Goal: Transaction & Acquisition: Purchase product/service

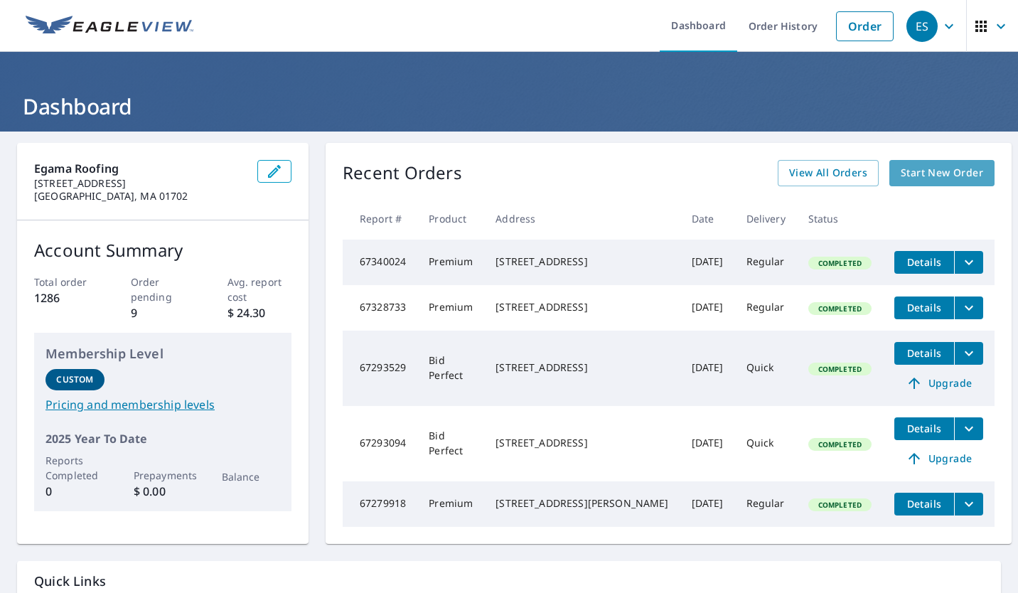
click at [907, 174] on span "Start New Order" at bounding box center [942, 173] width 82 height 18
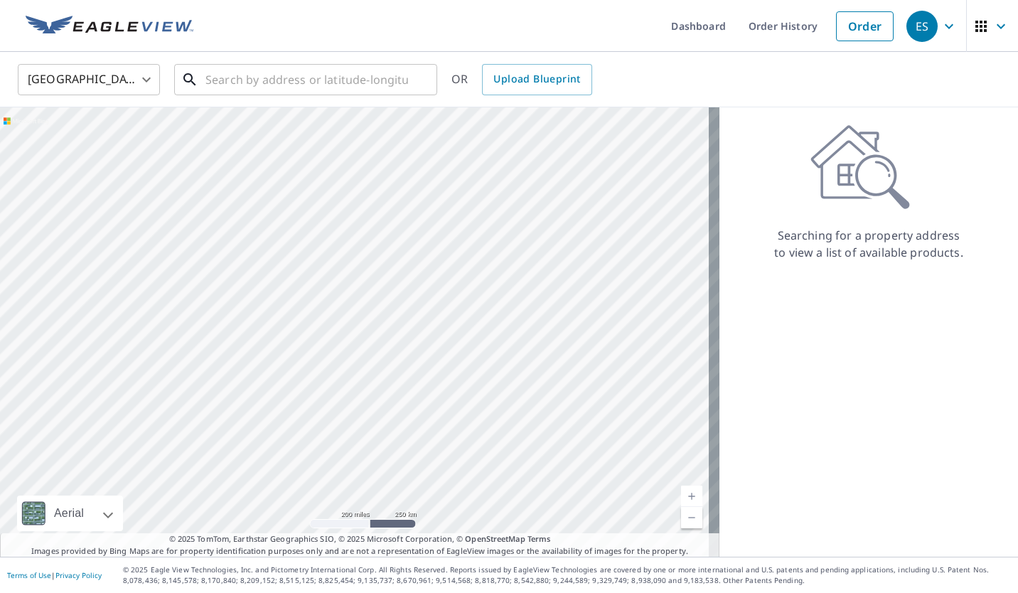
click at [224, 82] on input "text" at bounding box center [307, 80] width 203 height 40
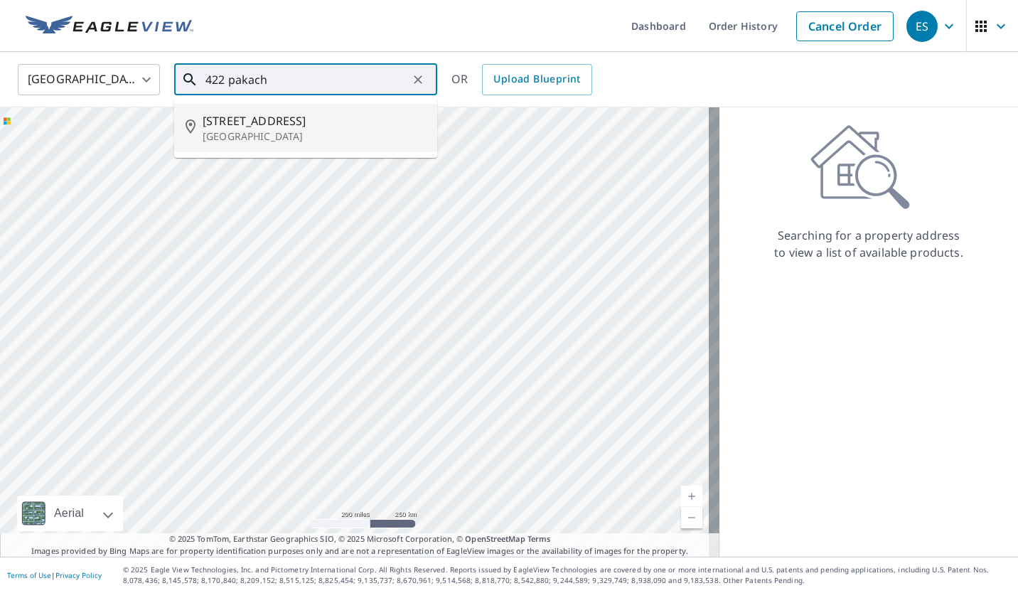
click at [228, 124] on span "[STREET_ADDRESS]" at bounding box center [314, 120] width 223 height 17
type input "[STREET_ADDRESS]"
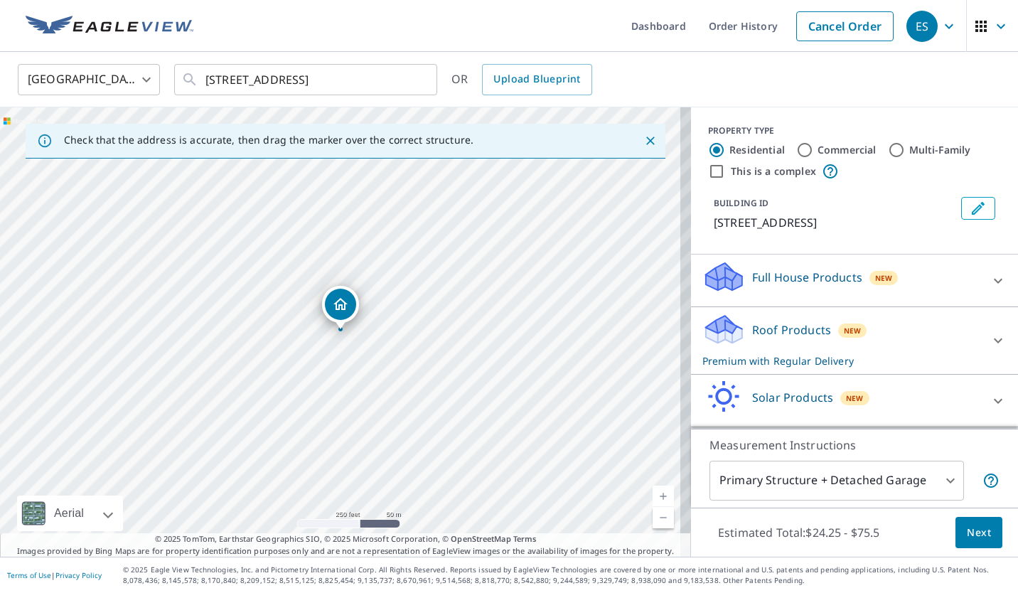
scroll to position [51, 0]
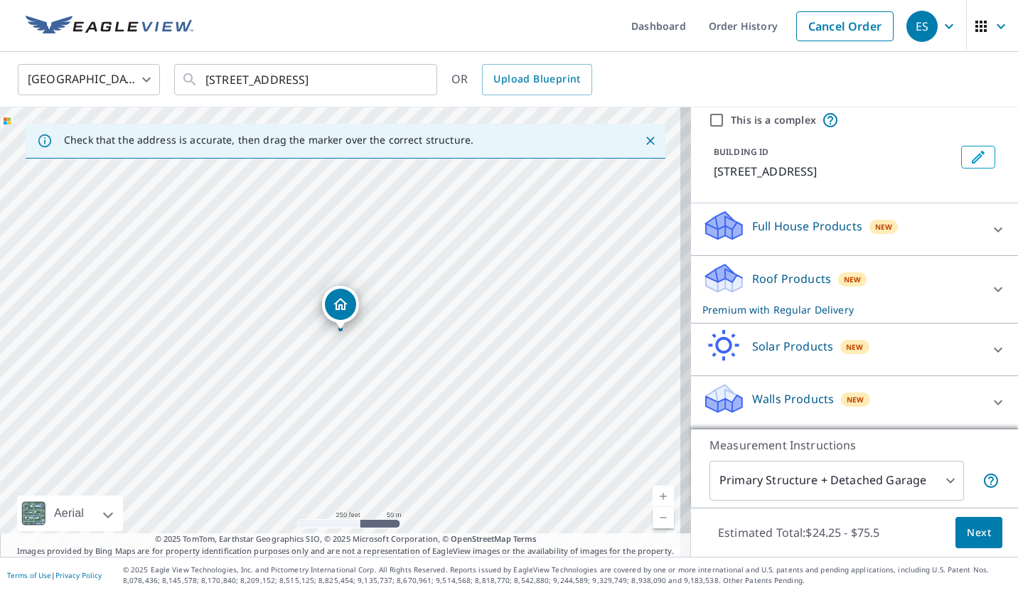
click at [760, 274] on p "Roof Products" at bounding box center [791, 278] width 79 height 17
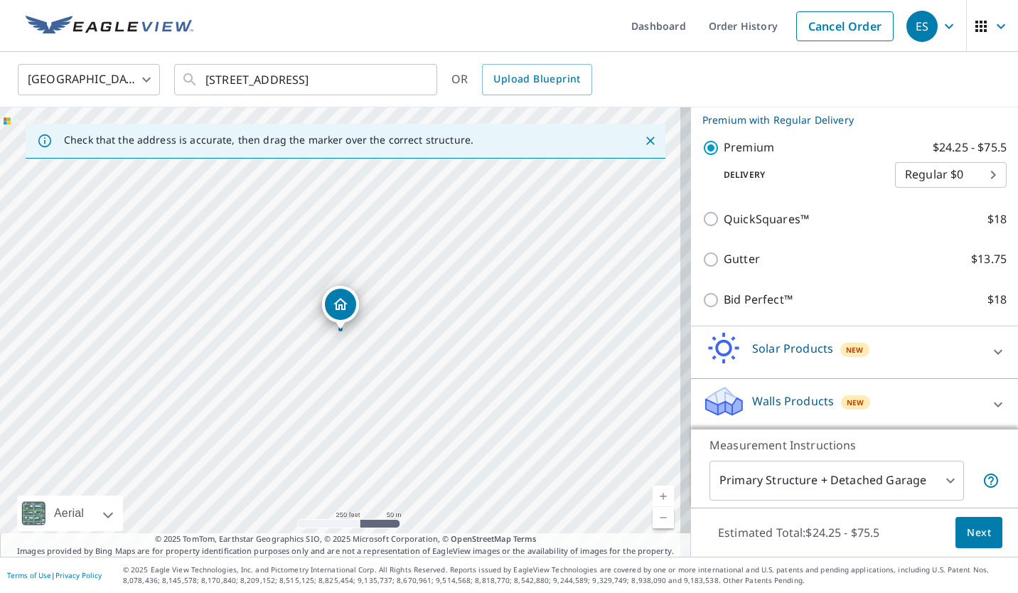
scroll to position [245, 0]
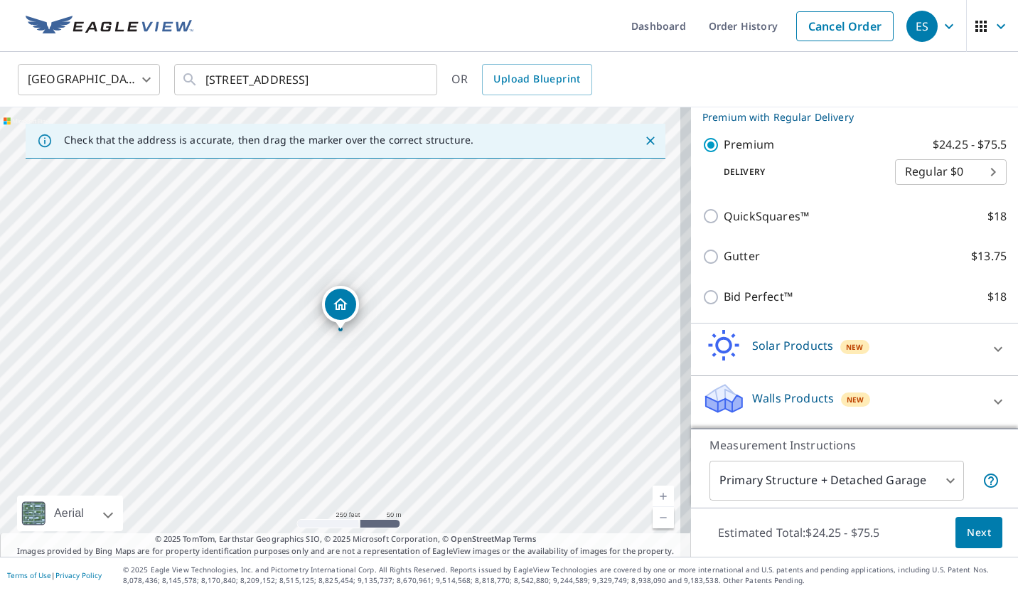
click at [935, 477] on body "ES ES Dashboard Order History Cancel Order ES [GEOGRAPHIC_DATA] [GEOGRAPHIC_DAT…" at bounding box center [509, 296] width 1018 height 593
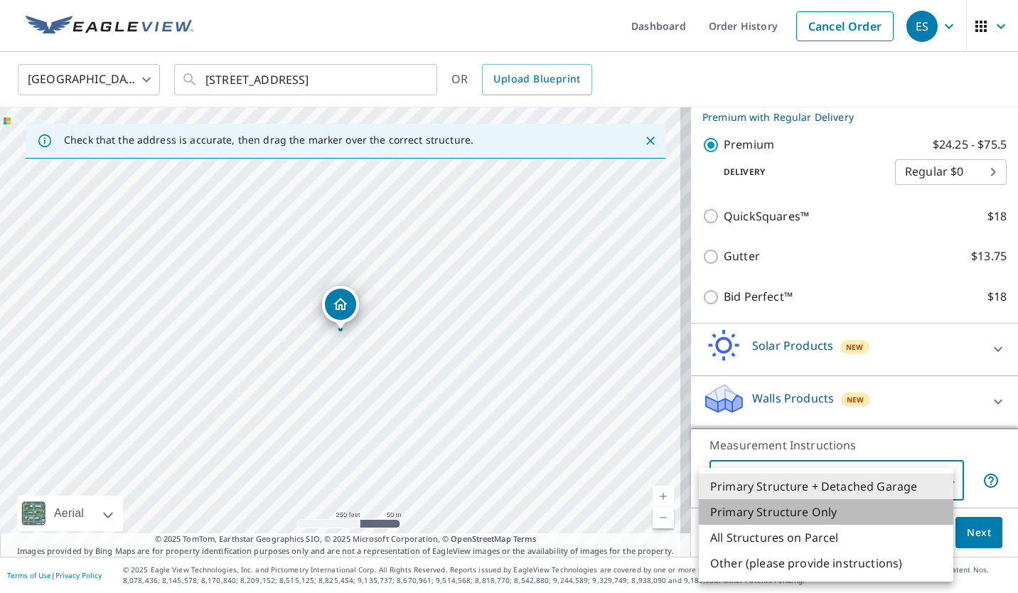
click at [789, 511] on li "Primary Structure Only" at bounding box center [826, 512] width 255 height 26
type input "2"
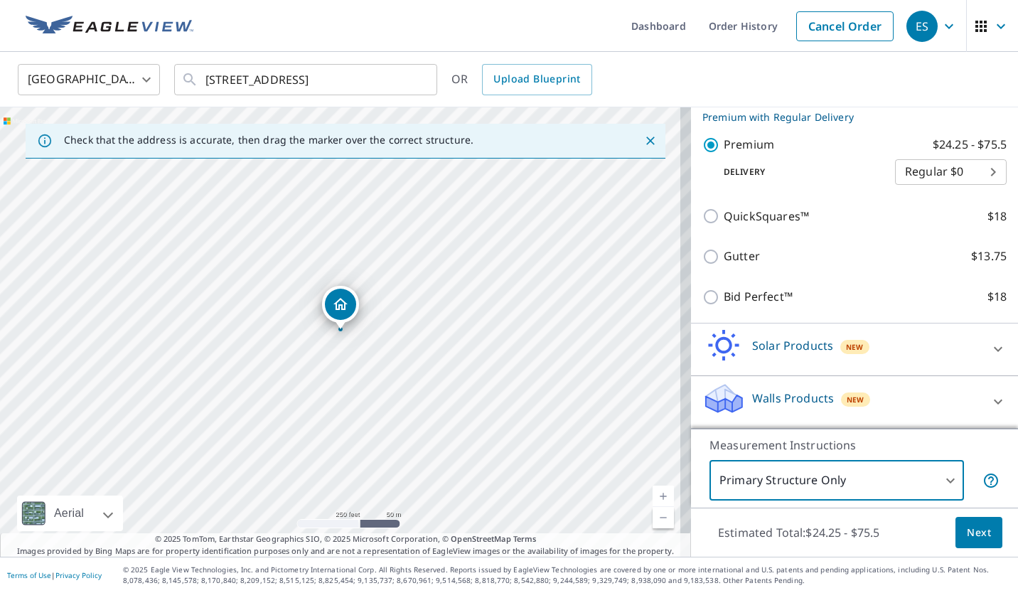
click at [975, 537] on span "Next" at bounding box center [979, 533] width 24 height 18
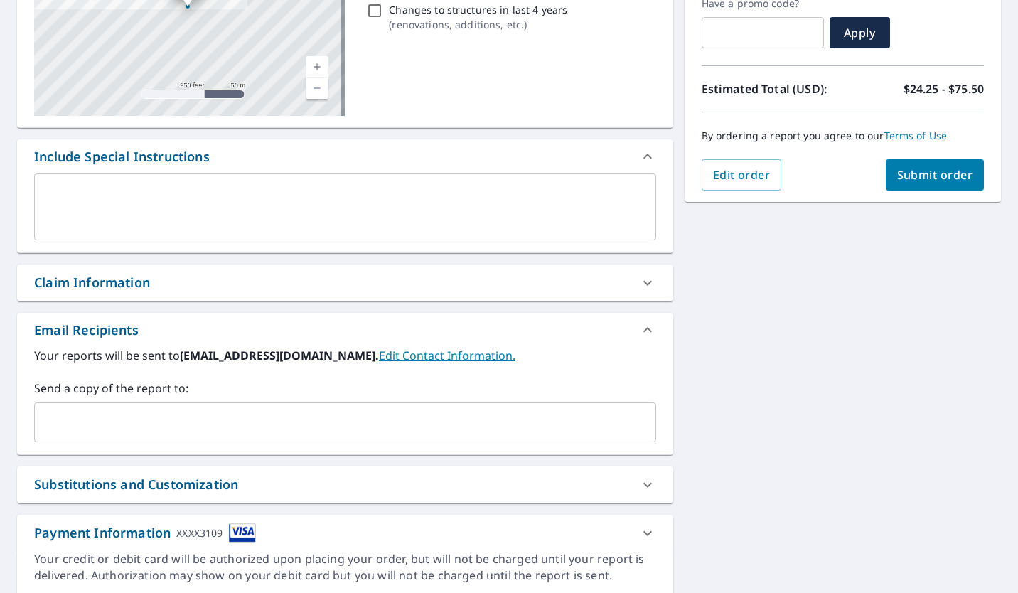
scroll to position [256, 0]
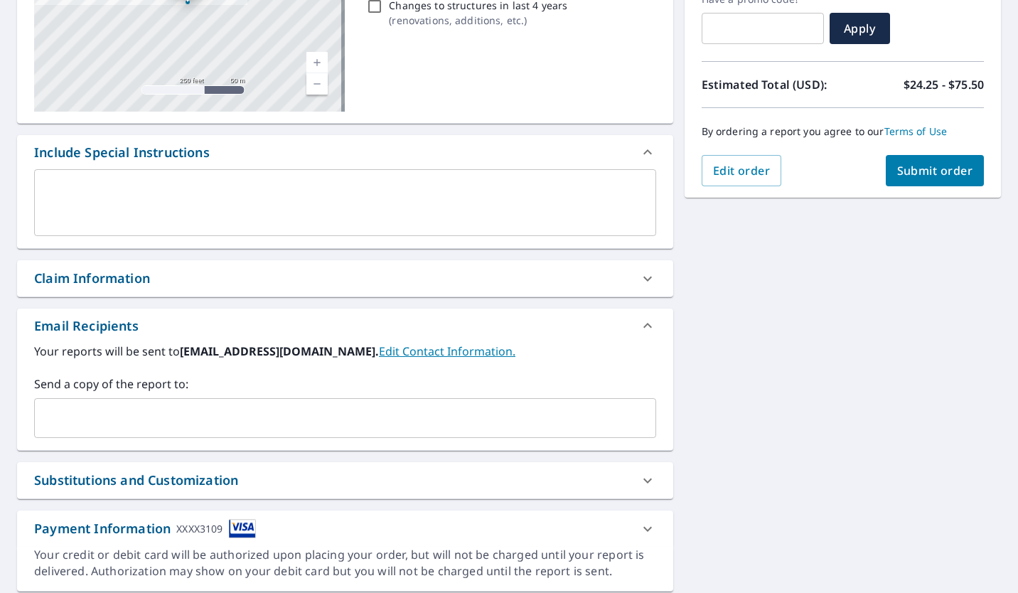
click at [85, 413] on input "text" at bounding box center [335, 418] width 588 height 27
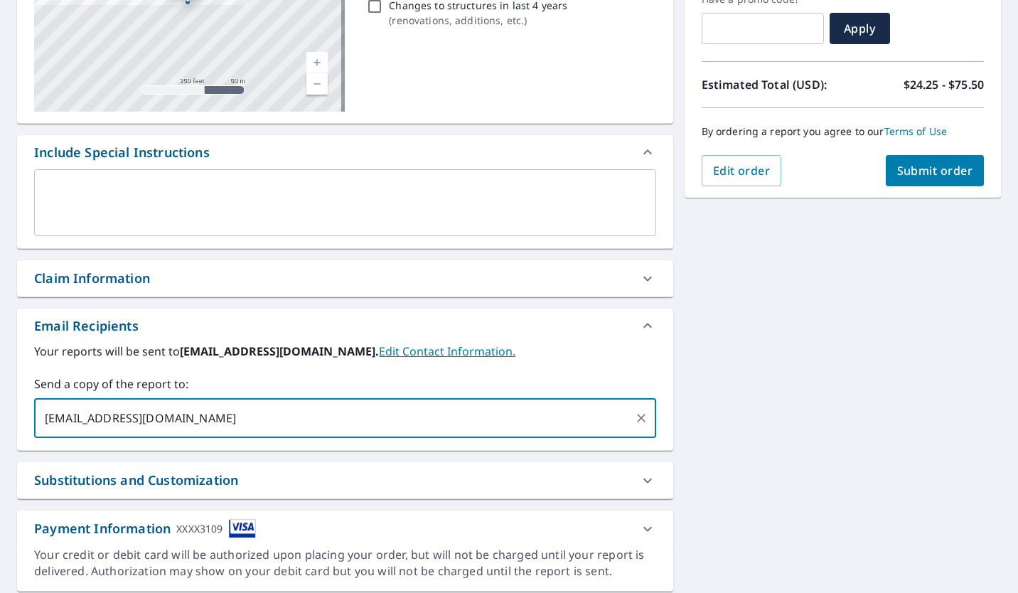
type input "[EMAIL_ADDRESS][DOMAIN_NAME]"
click at [947, 168] on span "Submit order" at bounding box center [936, 171] width 76 height 16
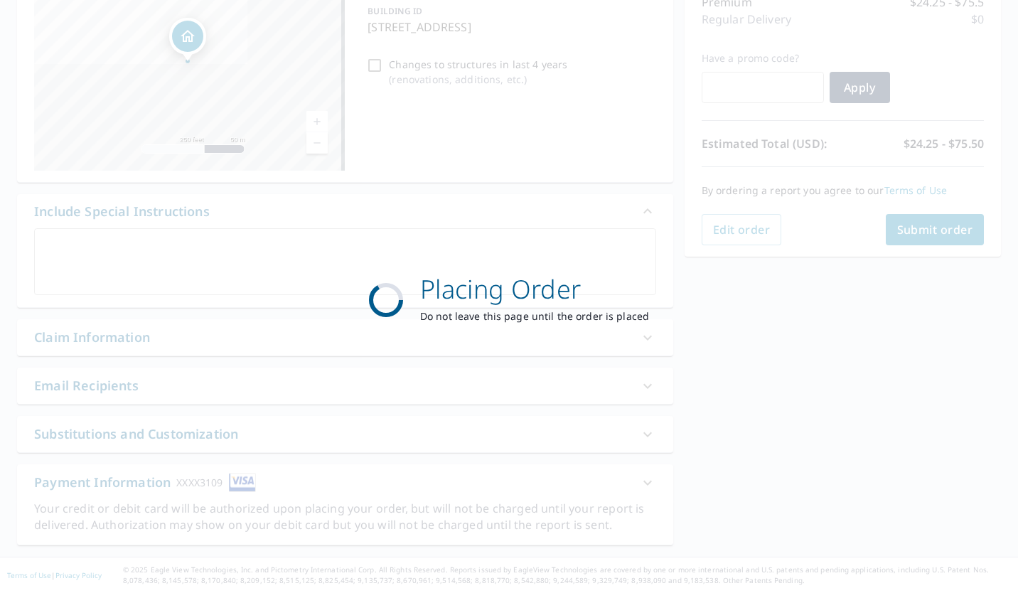
scroll to position [197, 0]
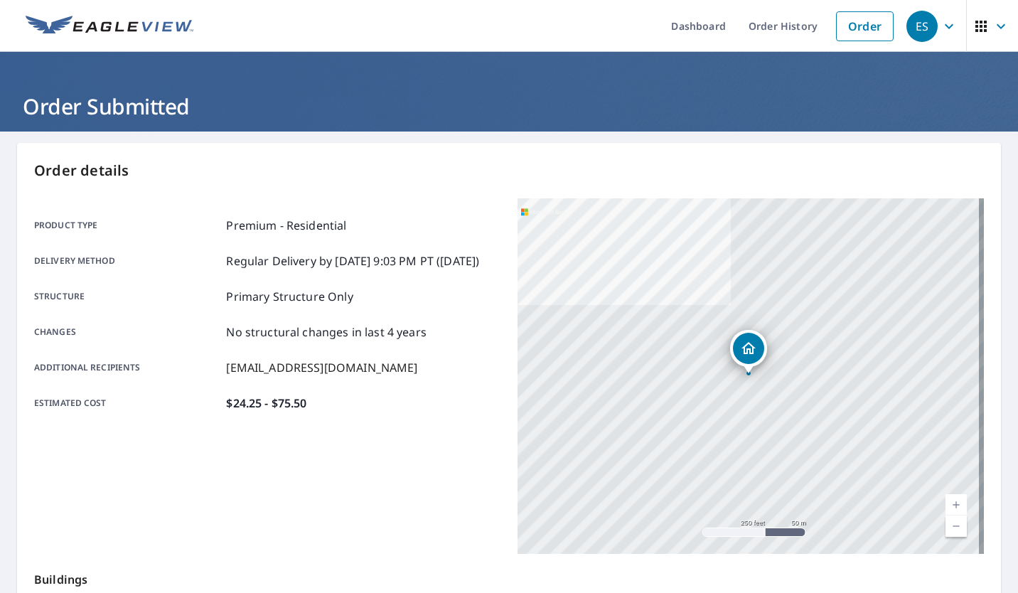
click at [858, 27] on link "Order" at bounding box center [865, 26] width 58 height 30
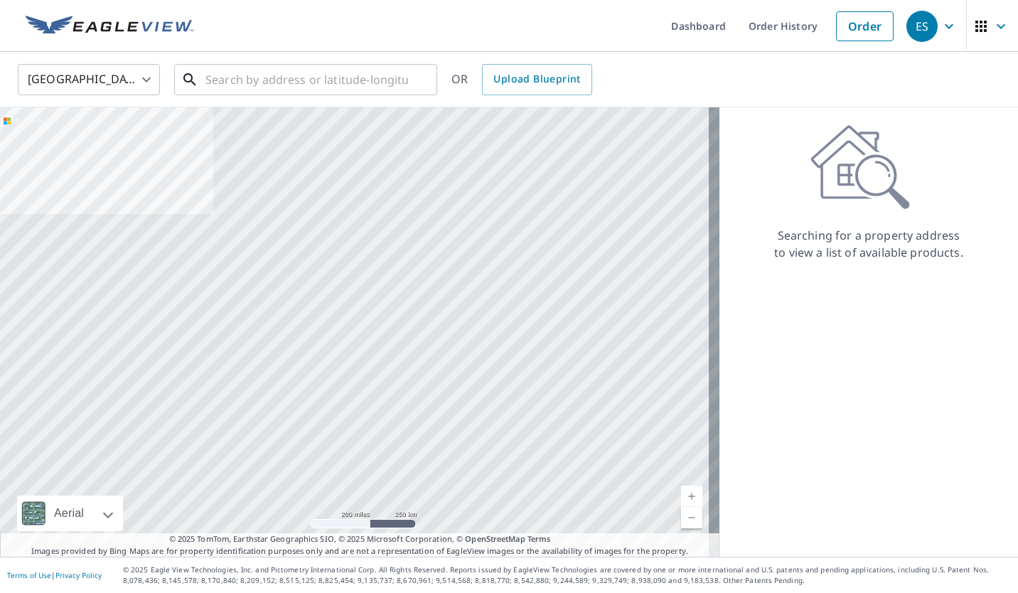
click at [255, 73] on input "text" at bounding box center [307, 80] width 203 height 40
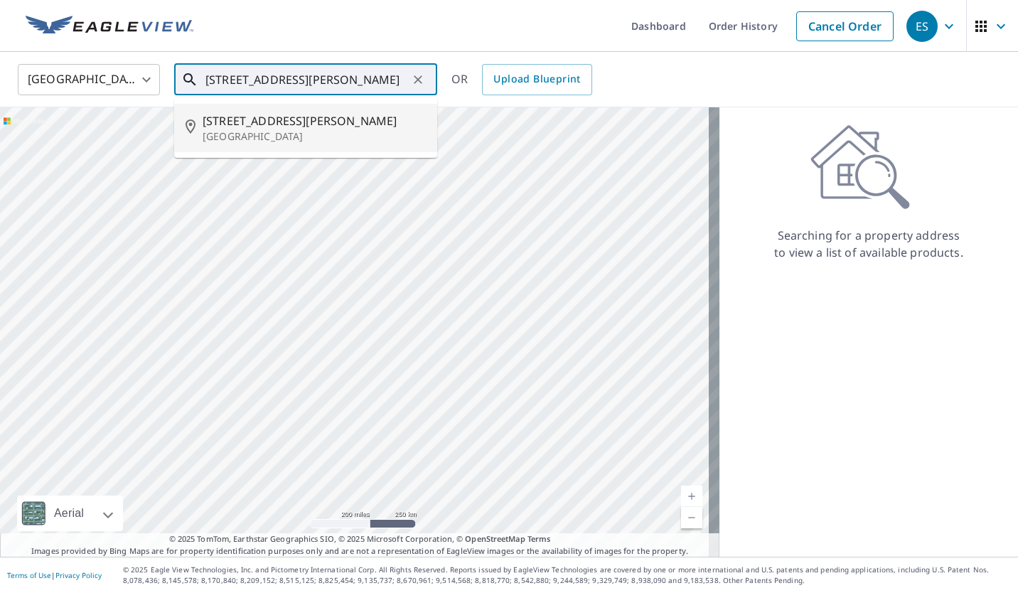
click at [254, 134] on p "[GEOGRAPHIC_DATA]" at bounding box center [314, 136] width 223 height 14
type input "[STREET_ADDRESS][PERSON_NAME]"
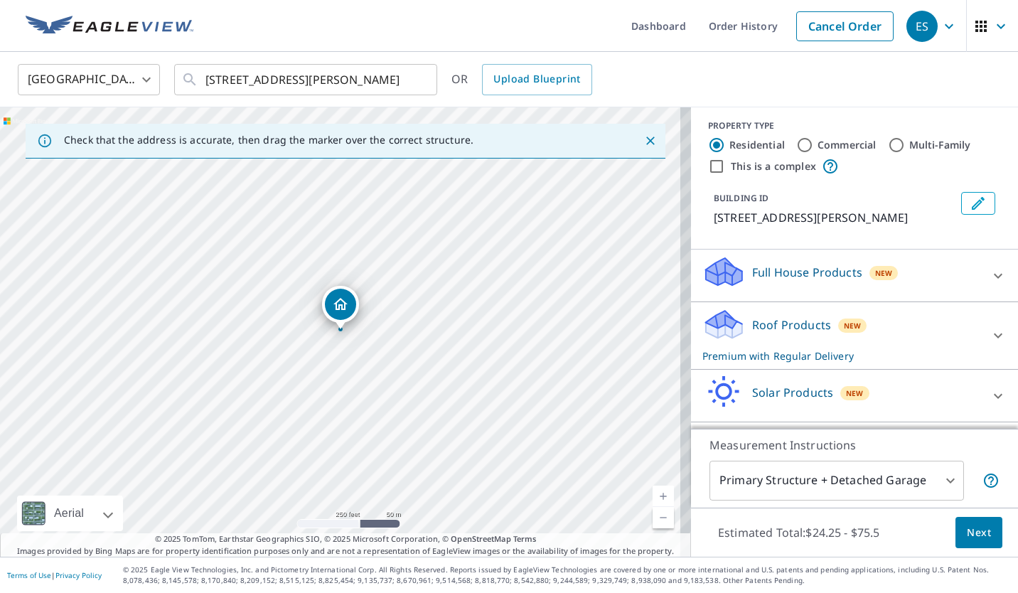
scroll to position [51, 0]
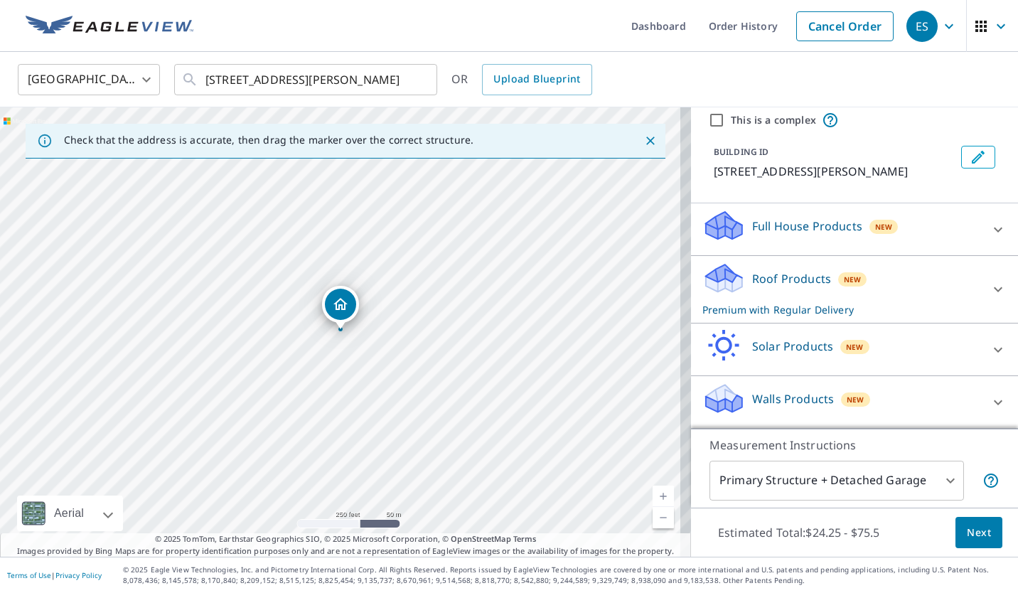
click at [762, 275] on p "Roof Products" at bounding box center [791, 278] width 79 height 17
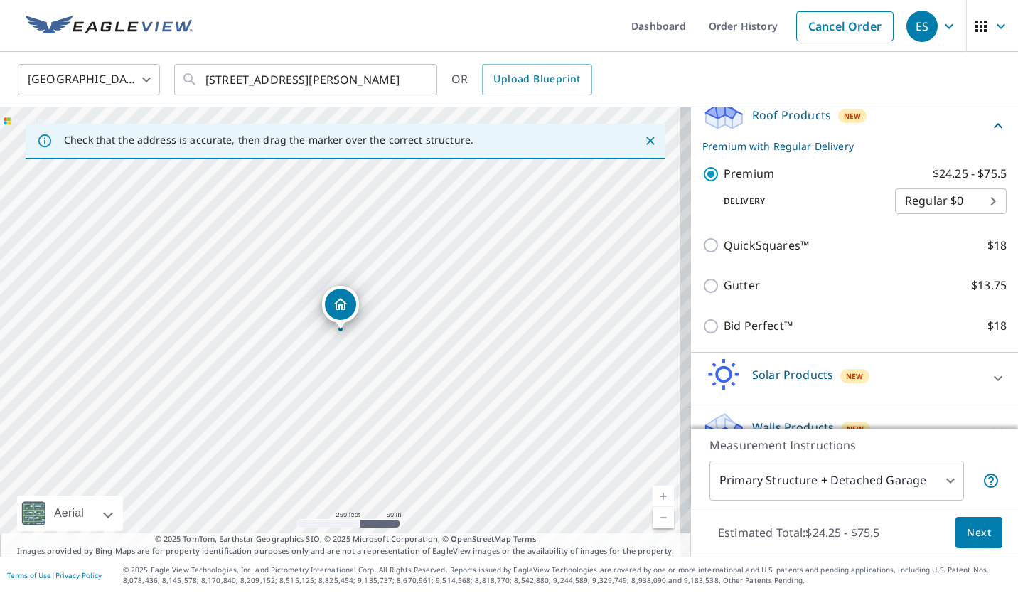
scroll to position [245, 0]
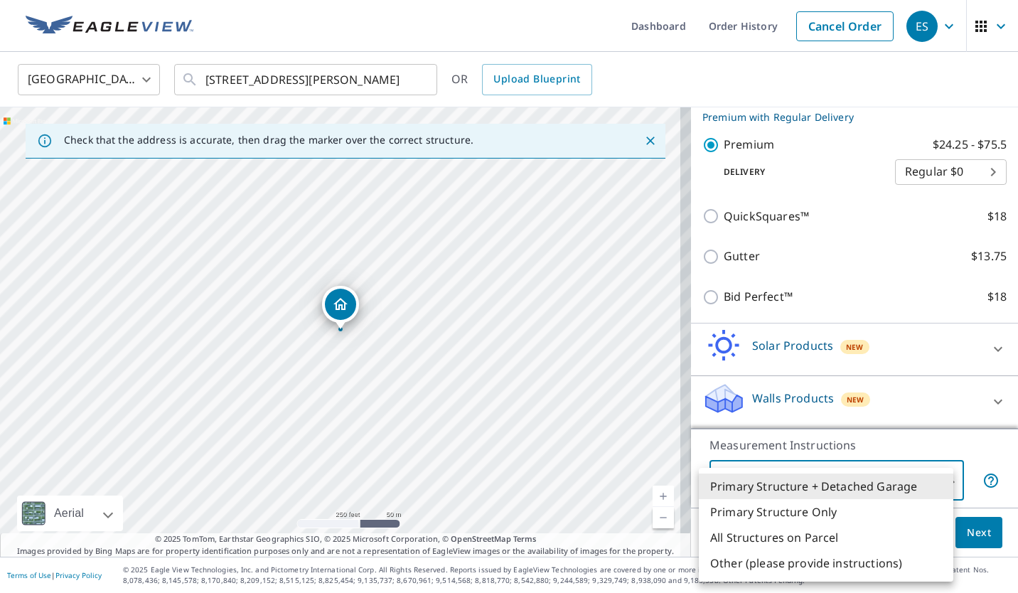
click at [940, 477] on body "ES ES Dashboard Order History Cancel Order ES [GEOGRAPHIC_DATA] [GEOGRAPHIC_DAT…" at bounding box center [509, 296] width 1018 height 593
click at [785, 514] on li "Primary Structure Only" at bounding box center [826, 512] width 255 height 26
type input "2"
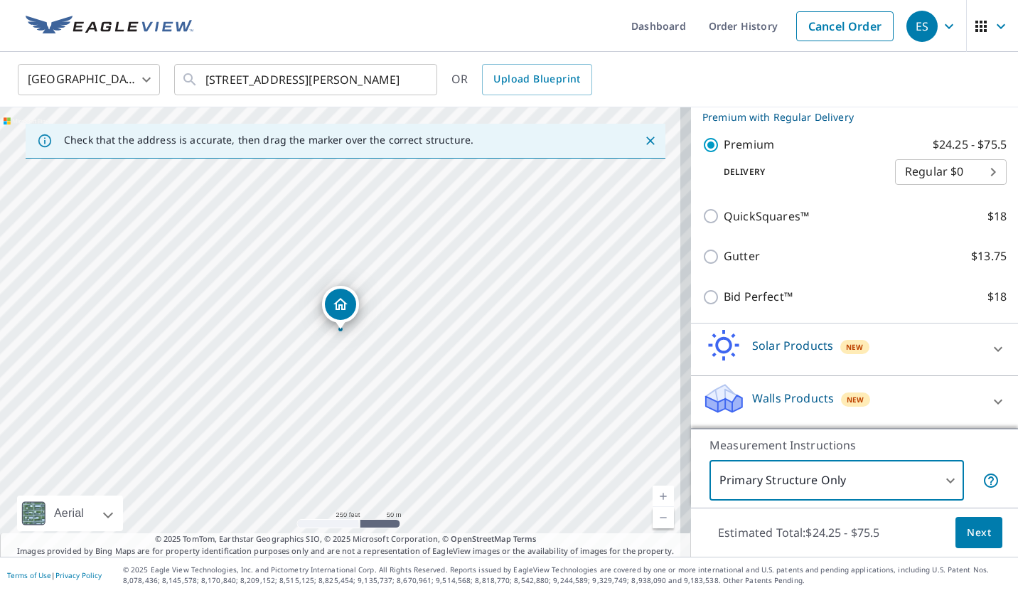
click at [967, 526] on span "Next" at bounding box center [979, 533] width 24 height 18
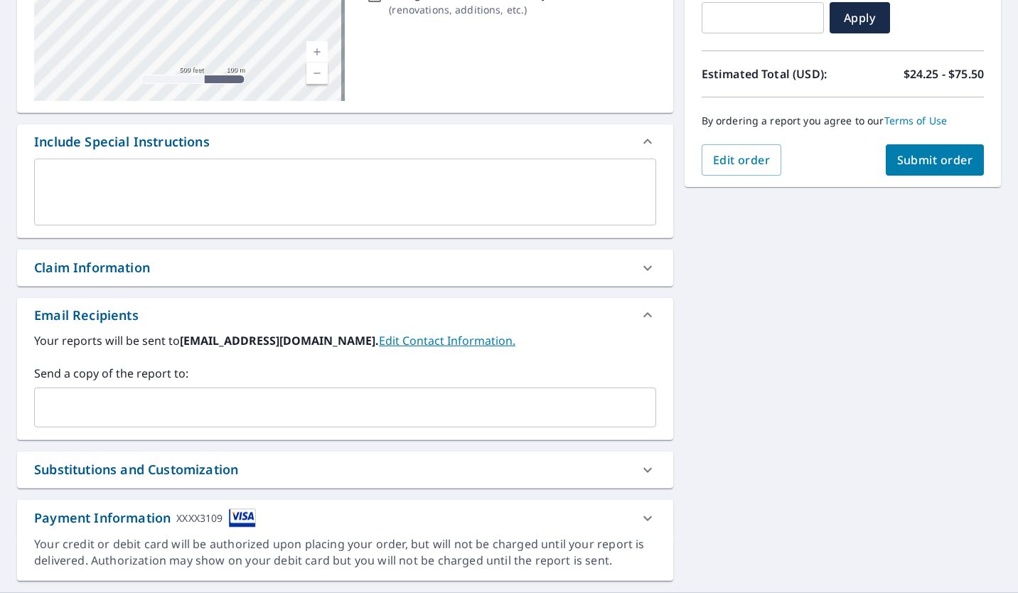
scroll to position [302, 0]
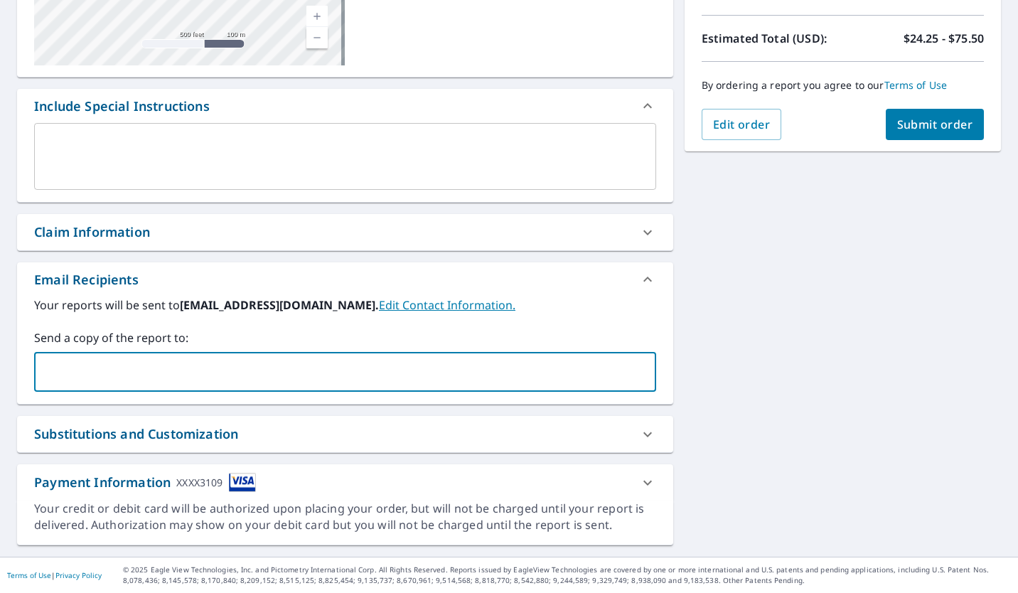
click at [64, 375] on input "text" at bounding box center [335, 371] width 588 height 27
type input "[EMAIL_ADDRESS][DOMAIN_NAME]"
click at [927, 125] on span "Submit order" at bounding box center [936, 125] width 76 height 16
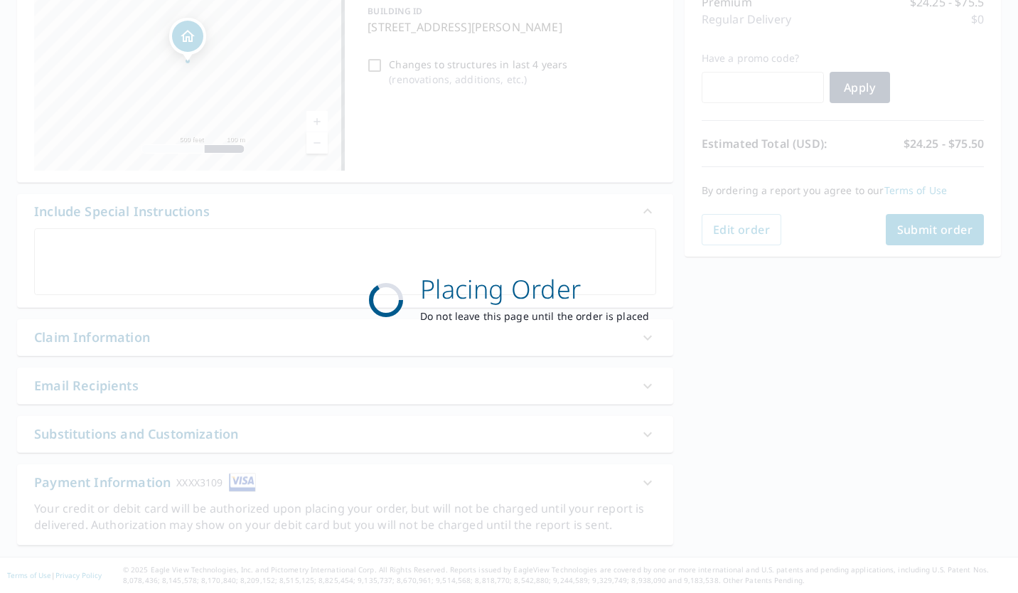
scroll to position [197, 0]
